Goal: Book appointment/travel/reservation

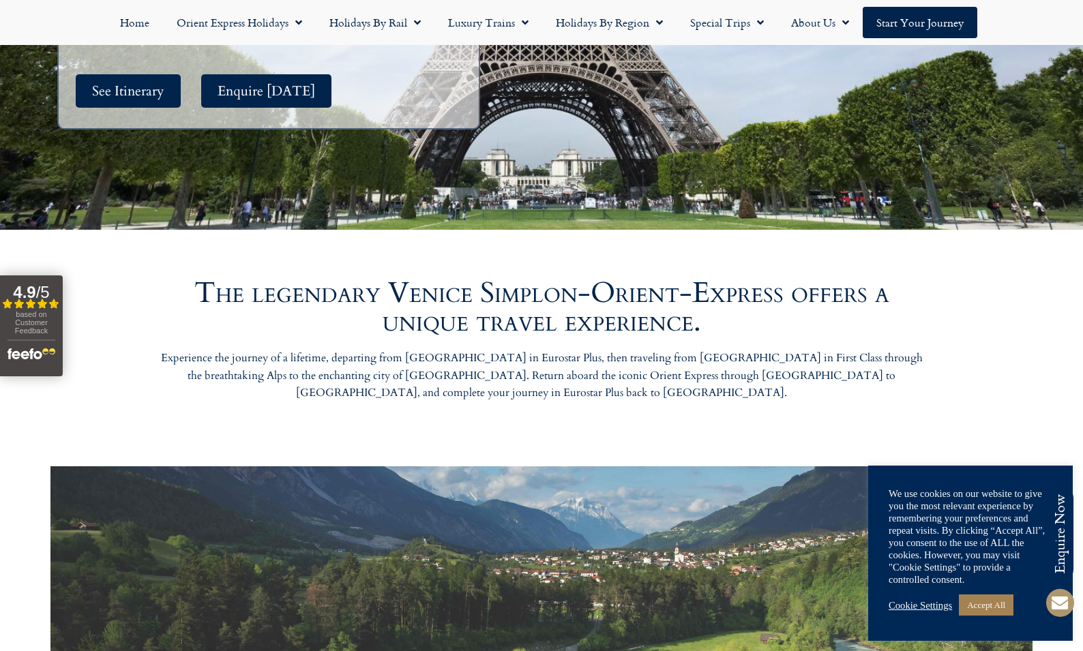
scroll to position [542, 0]
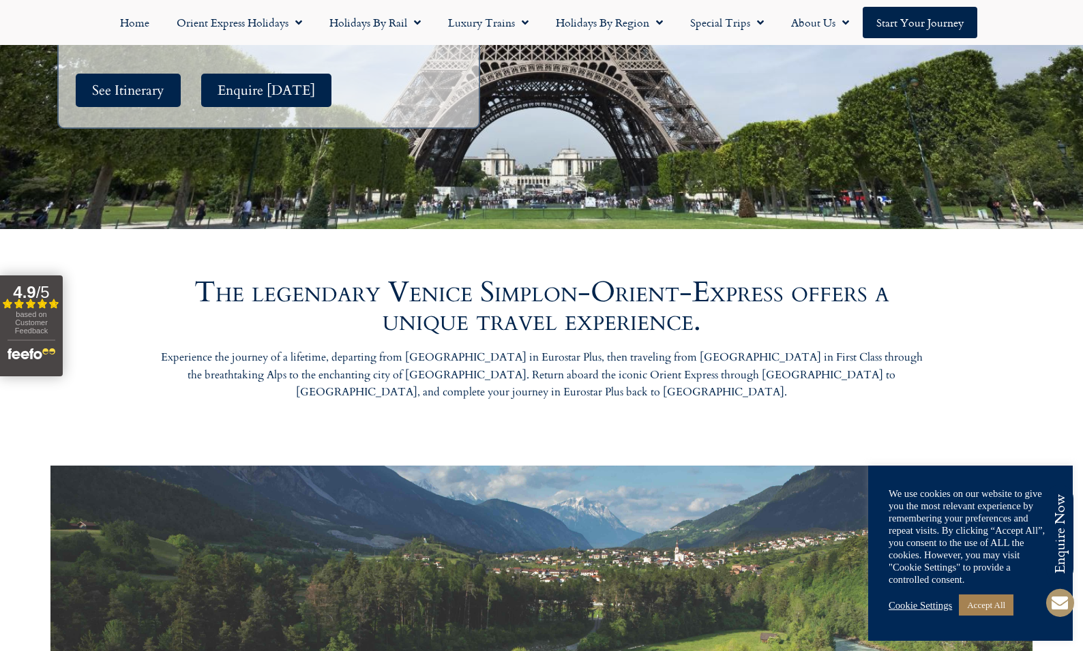
click at [926, 609] on link "Cookie Settings" at bounding box center [920, 605] width 63 height 12
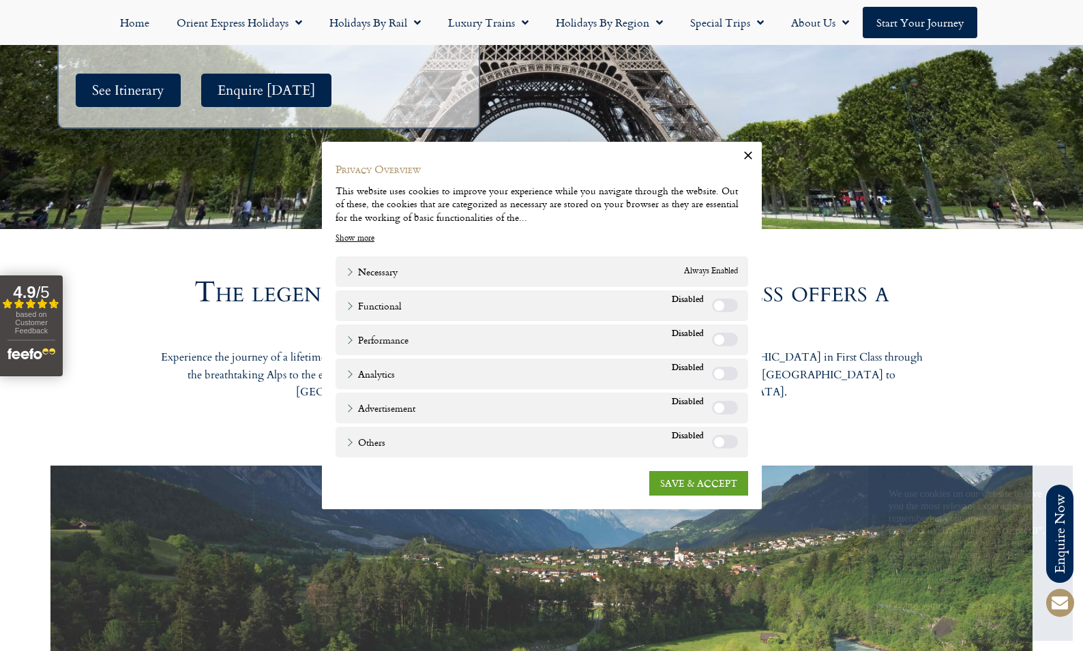
drag, startPoint x: 730, startPoint y: 441, endPoint x: 730, endPoint y: 422, distance: 18.4
click at [730, 441] on label "Others" at bounding box center [725, 442] width 26 height 14
click at [728, 411] on label "Advertisement" at bounding box center [725, 408] width 26 height 14
click at [730, 373] on label "Analytics" at bounding box center [725, 374] width 26 height 14
drag, startPoint x: 727, startPoint y: 335, endPoint x: 751, endPoint y: 344, distance: 25.5
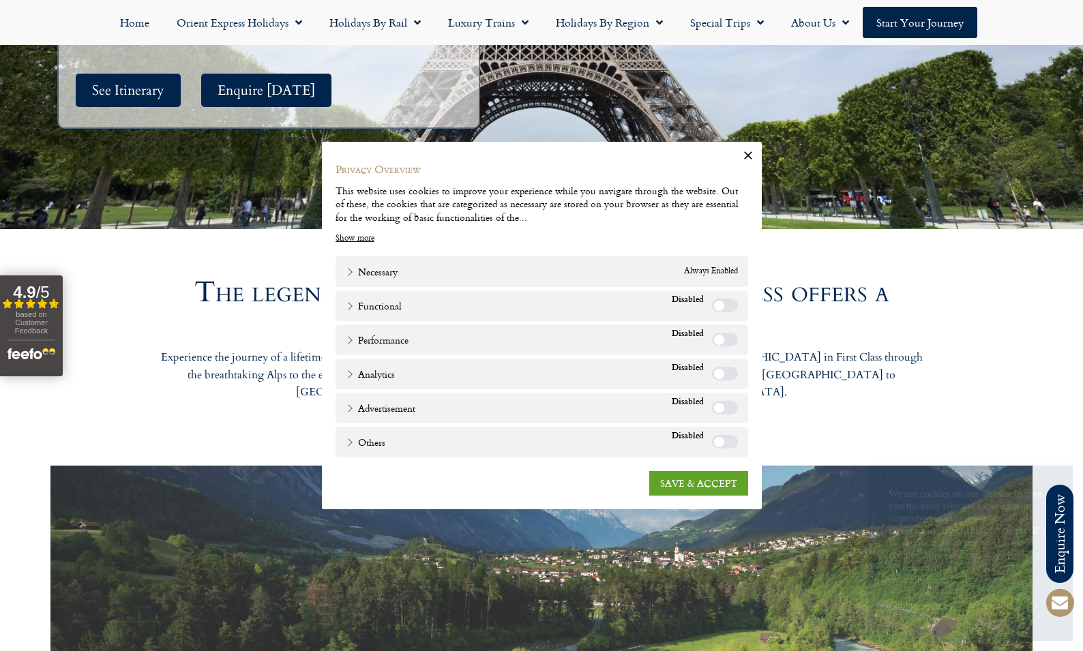
click at [727, 335] on label "Performance" at bounding box center [725, 340] width 26 height 14
click at [733, 478] on link "SAVE & ACCEPT" at bounding box center [698, 483] width 99 height 25
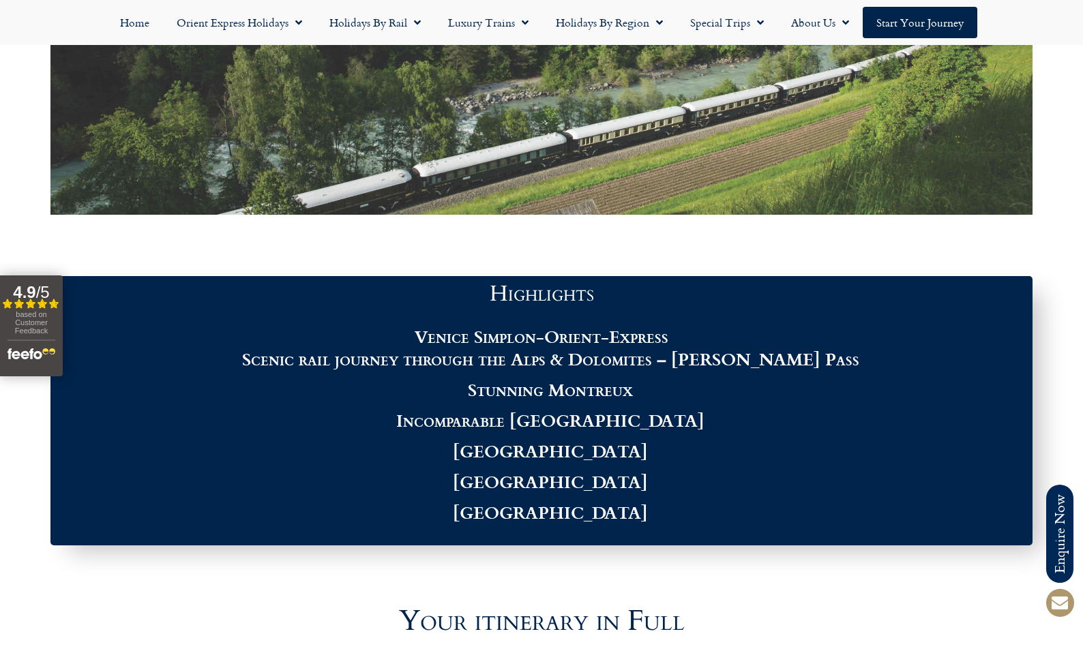
scroll to position [1203, 0]
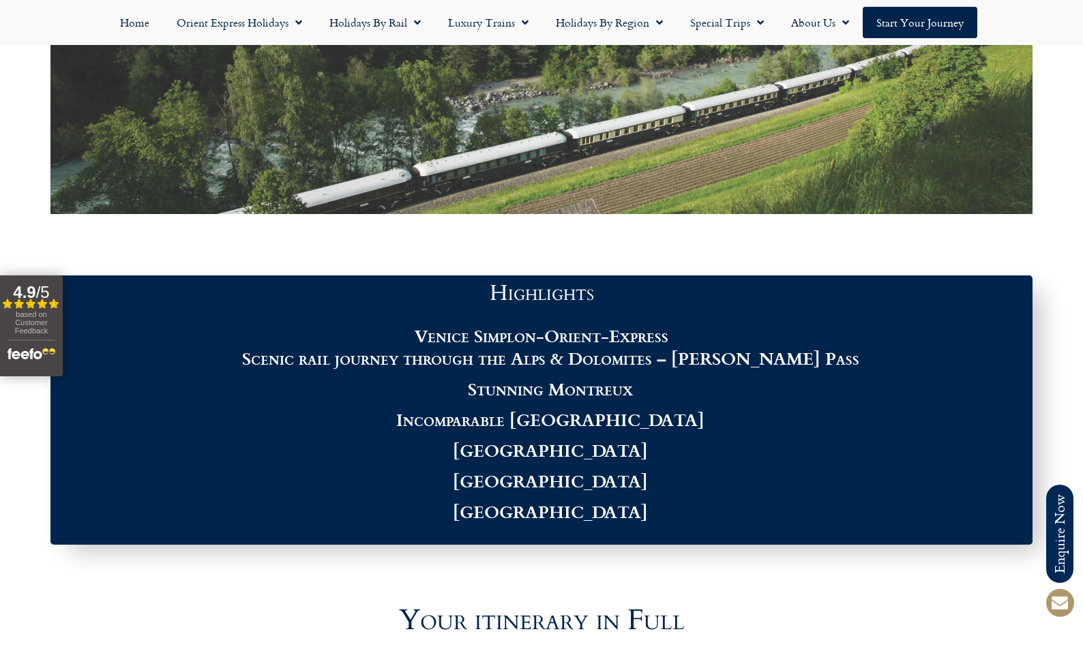
click at [546, 345] on strong "Scenic rail journey through the Alps & Dolomites – [PERSON_NAME] Pass" at bounding box center [550, 358] width 617 height 26
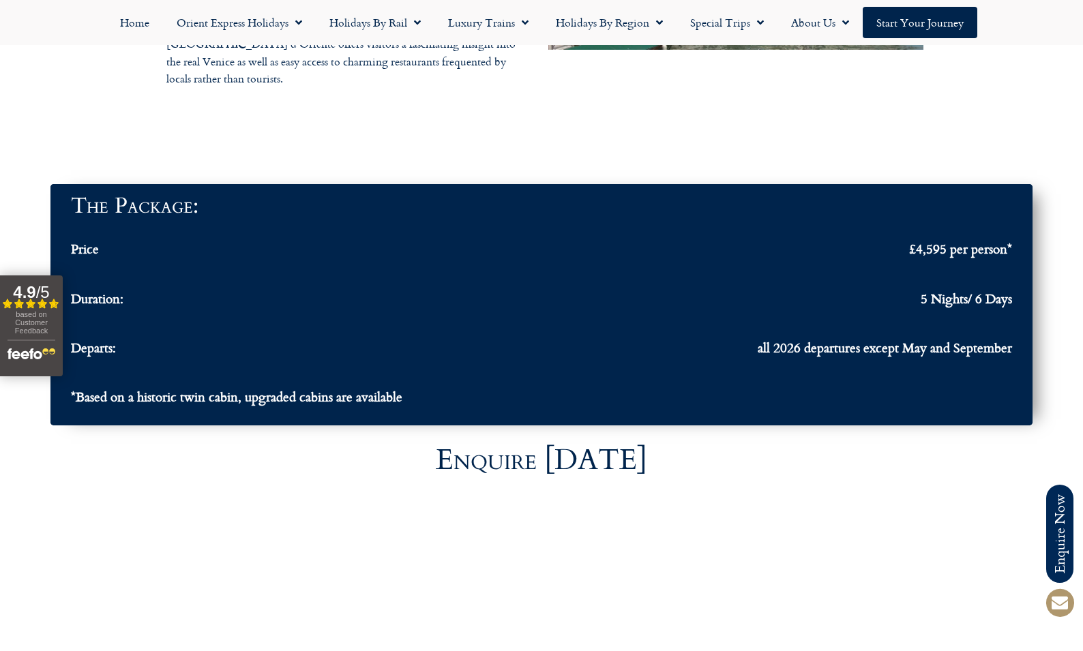
scroll to position [4602, 0]
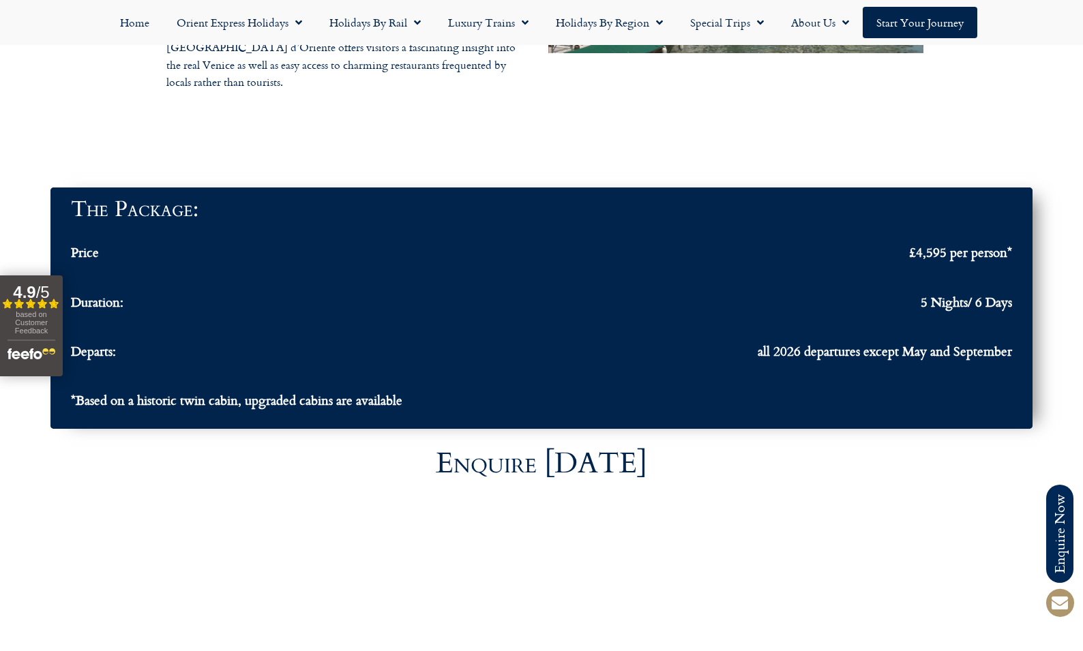
drag, startPoint x: 73, startPoint y: 382, endPoint x: 86, endPoint y: 378, distance: 13.4
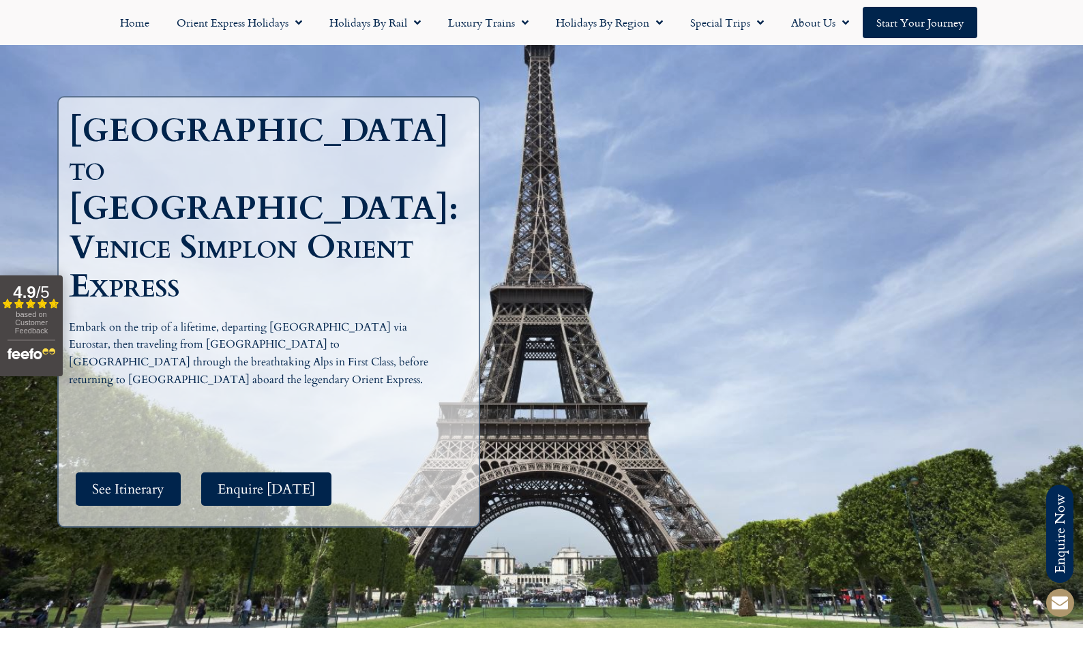
scroll to position [172, 0]
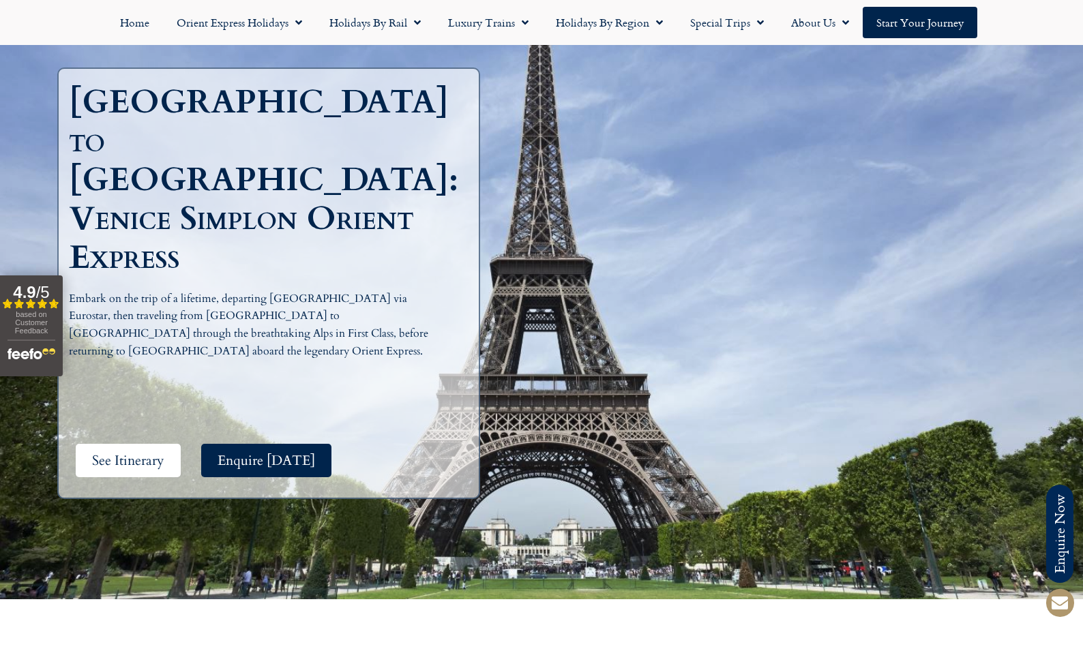
click at [139, 452] on span "See Itinerary" at bounding box center [128, 460] width 72 height 17
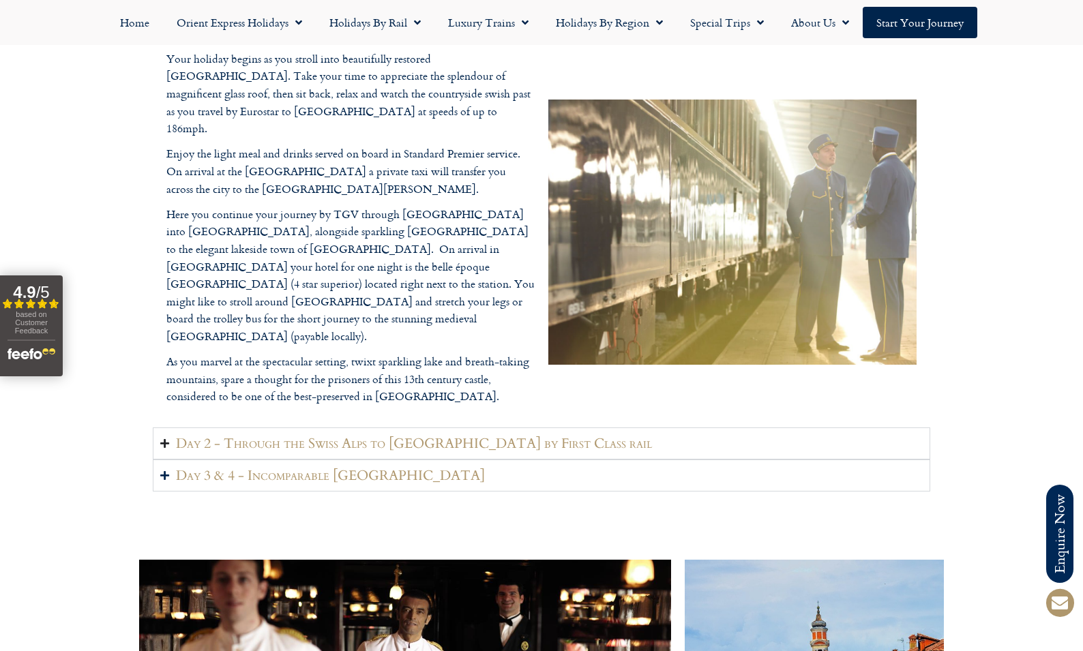
scroll to position [1861, 0]
click at [276, 434] on h2 "Day 2 - Through the Swiss Alps to [GEOGRAPHIC_DATA] by First Class rail" at bounding box center [414, 442] width 476 height 17
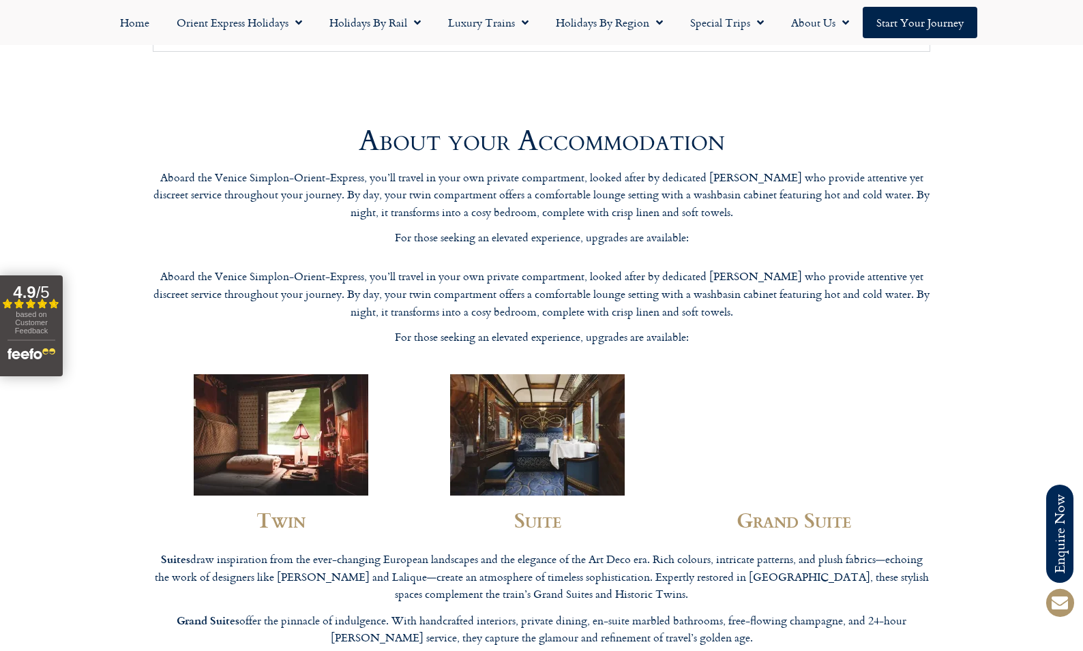
scroll to position [3444, 0]
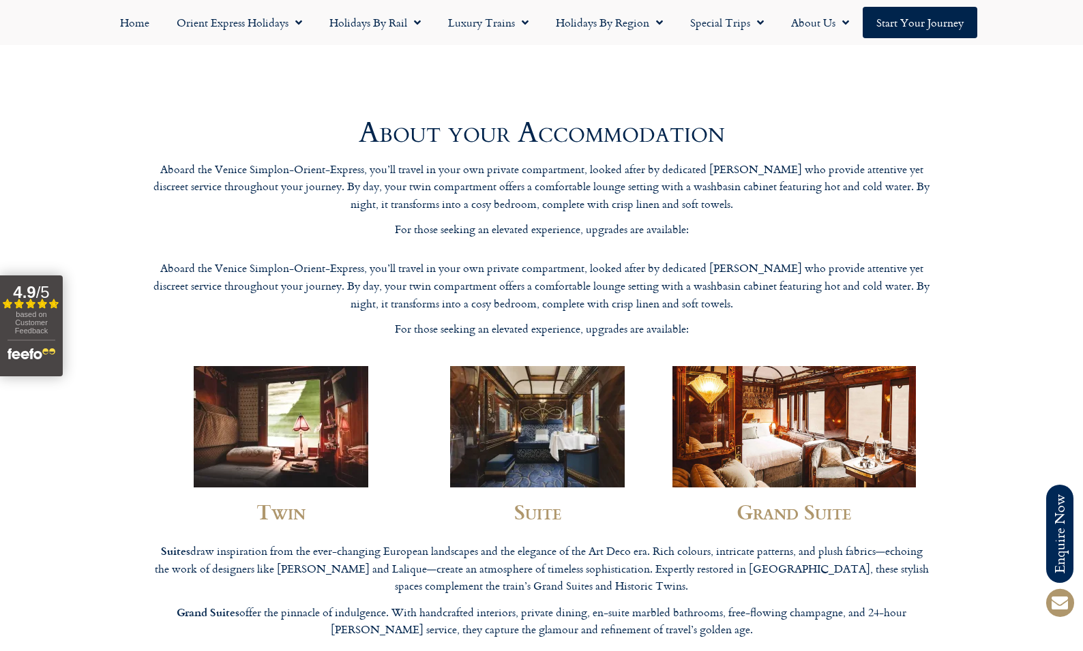
click at [549, 375] on img at bounding box center [537, 426] width 175 height 121
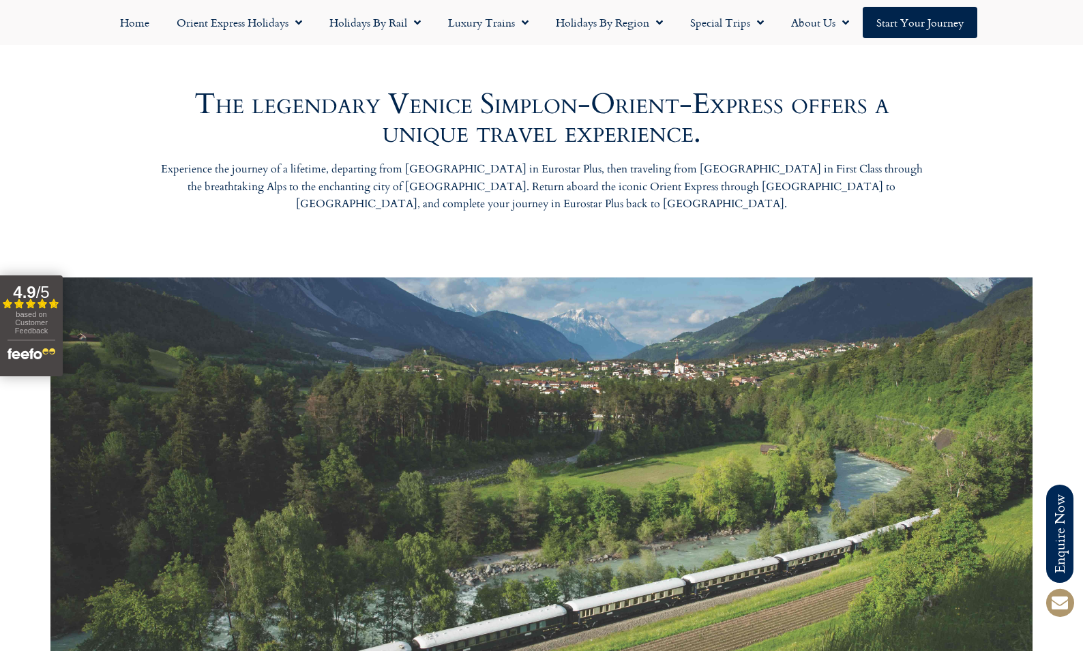
scroll to position [732, 0]
